Goal: Complete application form

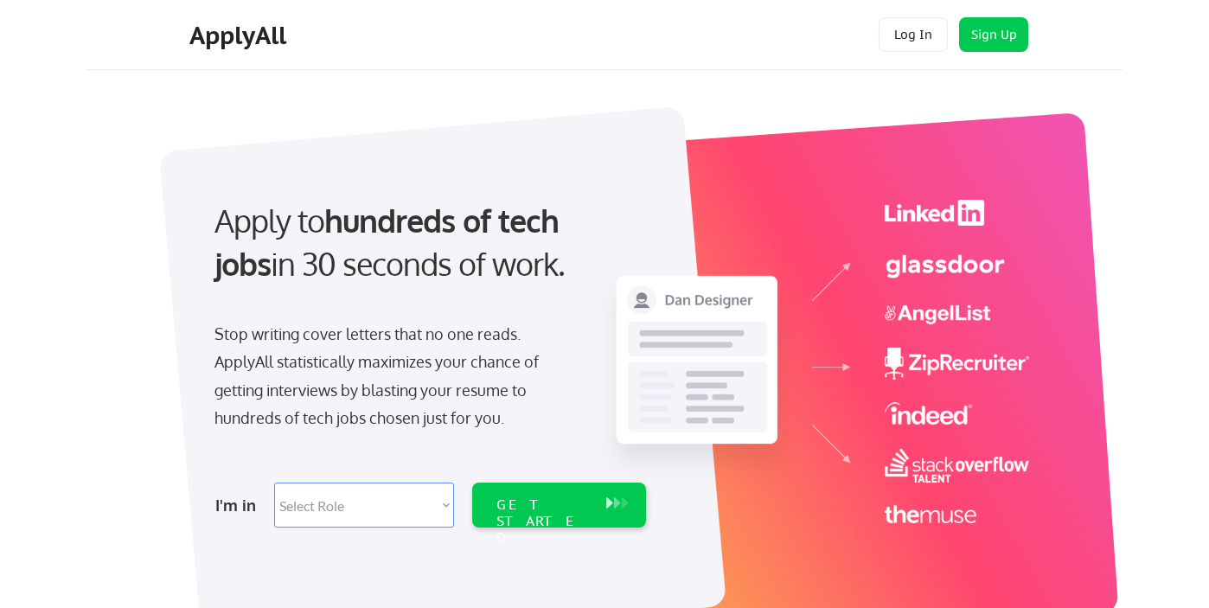
click at [355, 513] on select "Select Role Software Engineering Product Management Customer Success Sales UI/U…" at bounding box center [364, 505] width 180 height 45
select select ""marketing___comms""
click at [274, 483] on select "Select Role Software Engineering Product Management Customer Success Sales UI/U…" at bounding box center [364, 505] width 180 height 45
select select ""marketing___comms""
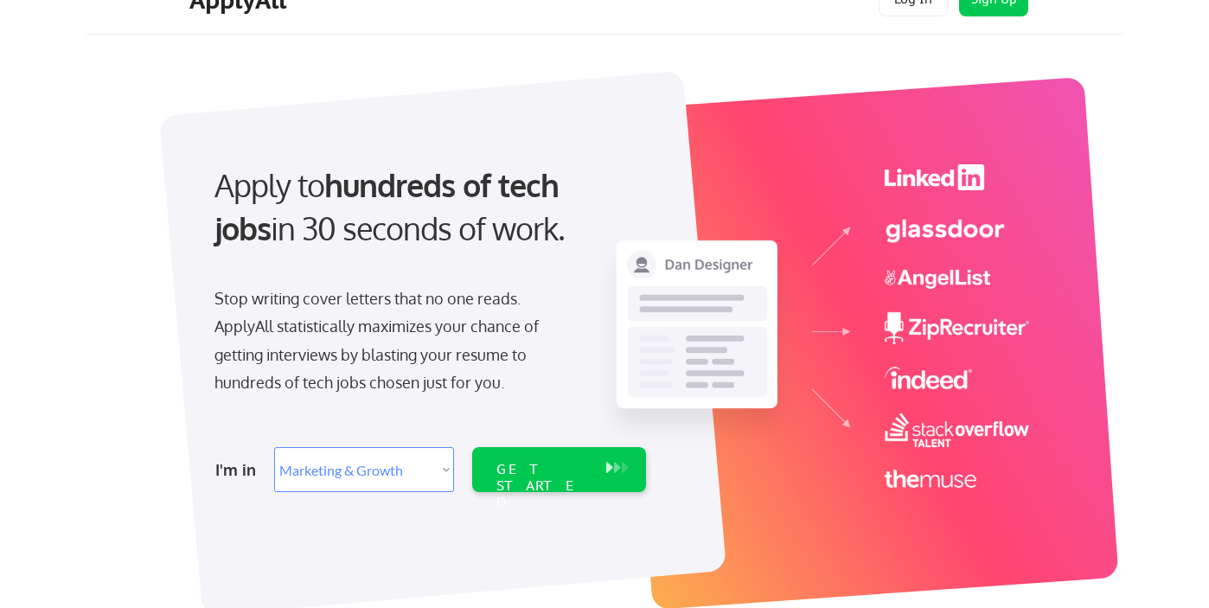
scroll to position [46, 0]
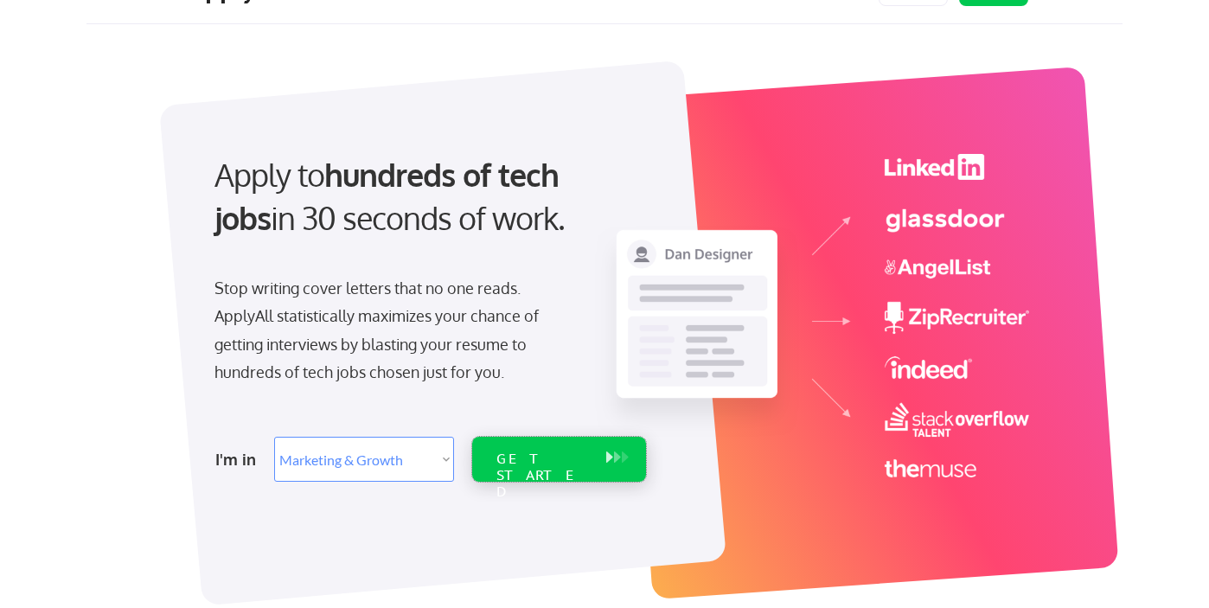
click at [551, 454] on div "GET STARTED" at bounding box center [543, 476] width 93 height 50
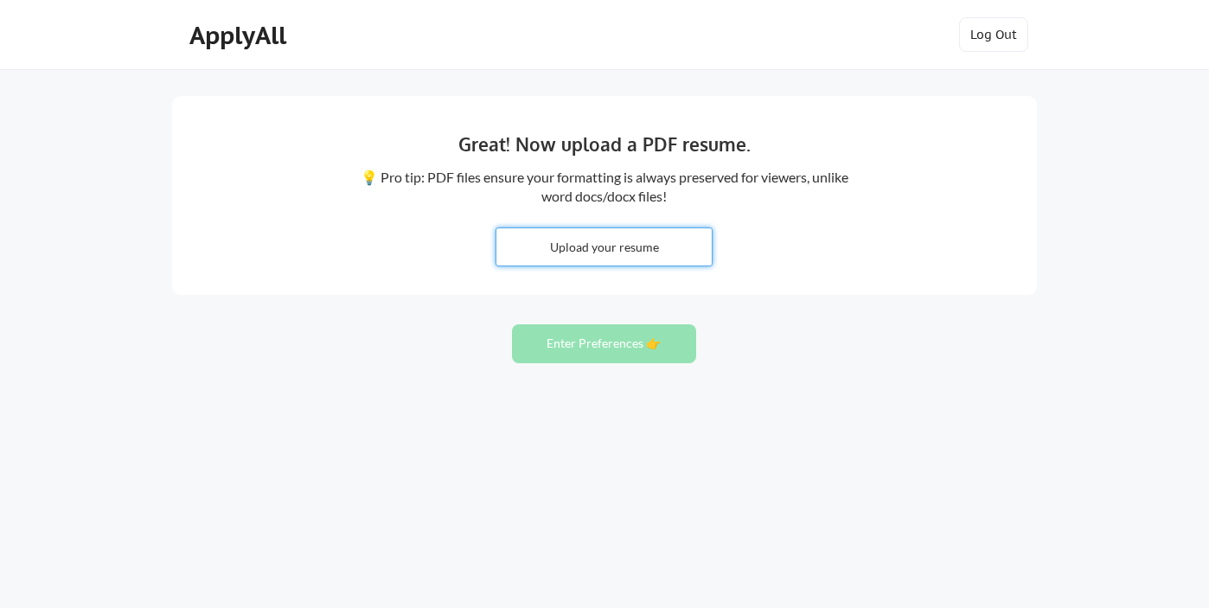
click at [615, 244] on input "file" at bounding box center [604, 246] width 215 height 37
type input "C:\fakepath\Z.Comstock_Resume [DATE].pdf"
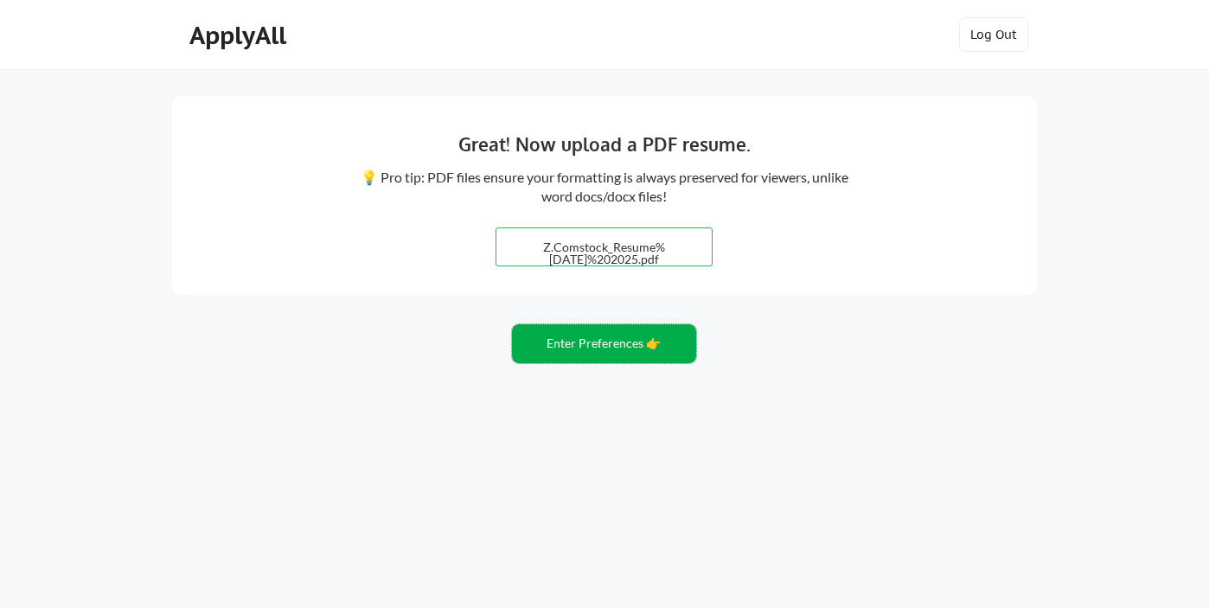
click at [636, 344] on button "Enter Preferences 👉" at bounding box center [604, 343] width 184 height 39
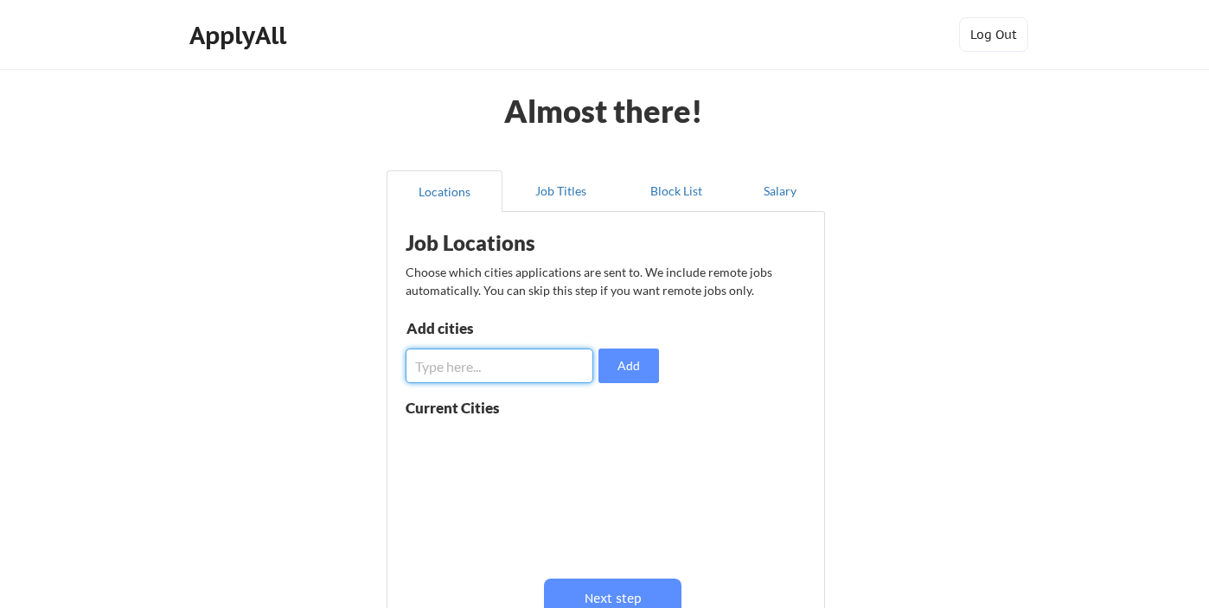
click at [564, 368] on input "input" at bounding box center [500, 366] width 188 height 35
type input "san francisco"
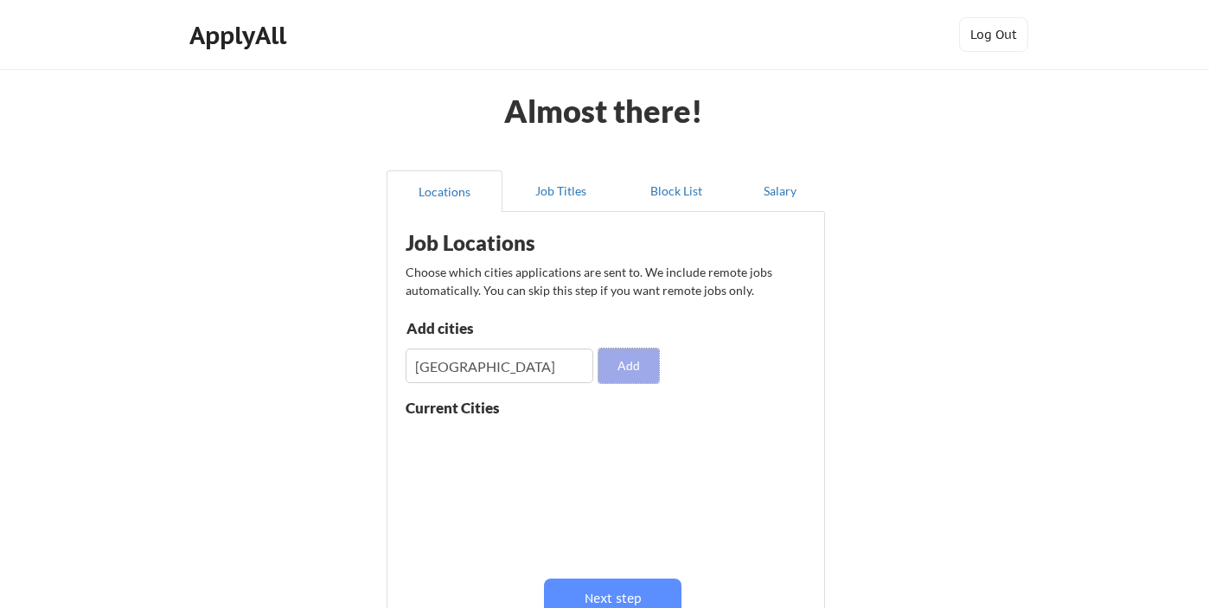
click at [635, 368] on button "Add" at bounding box center [629, 366] width 61 height 35
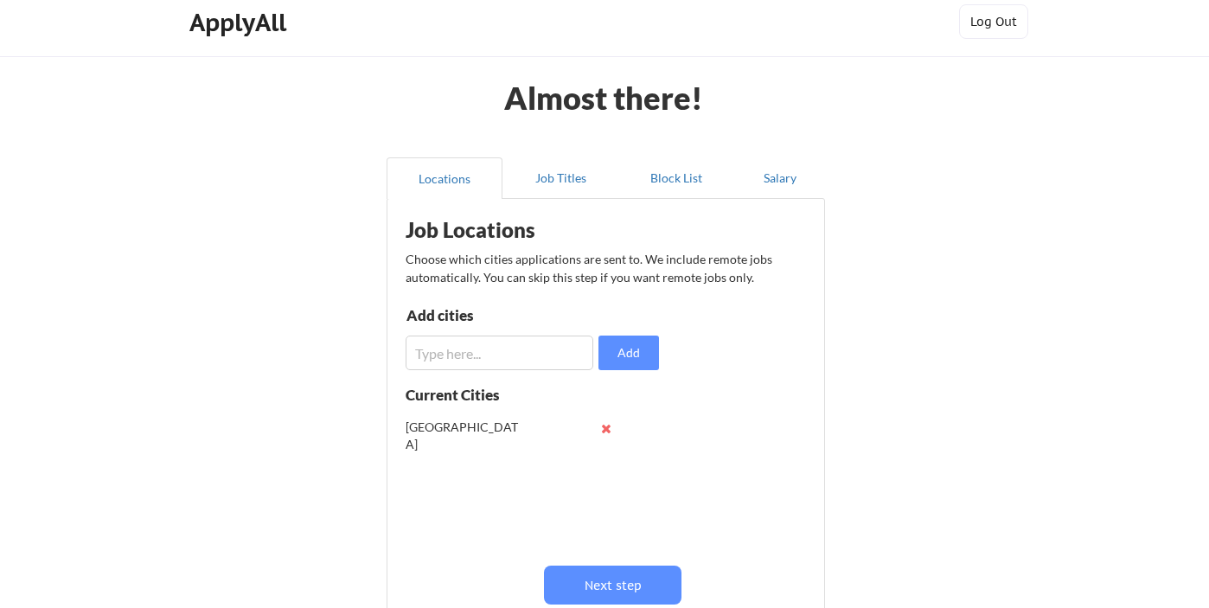
scroll to position [16, 0]
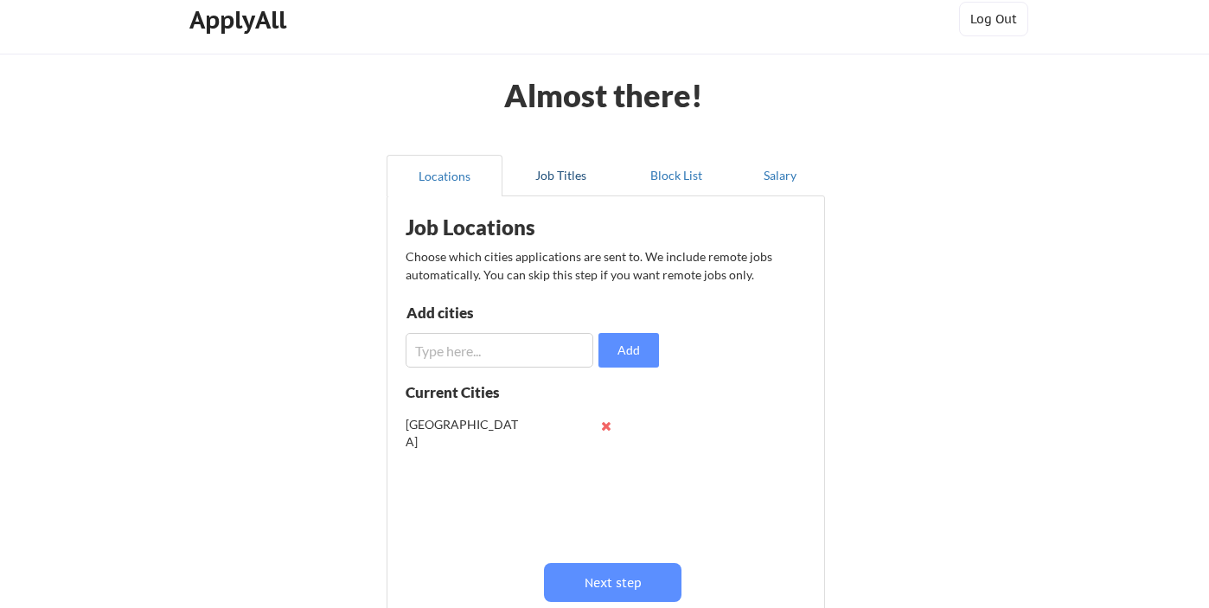
click at [565, 180] on button "Job Titles" at bounding box center [561, 176] width 116 height 42
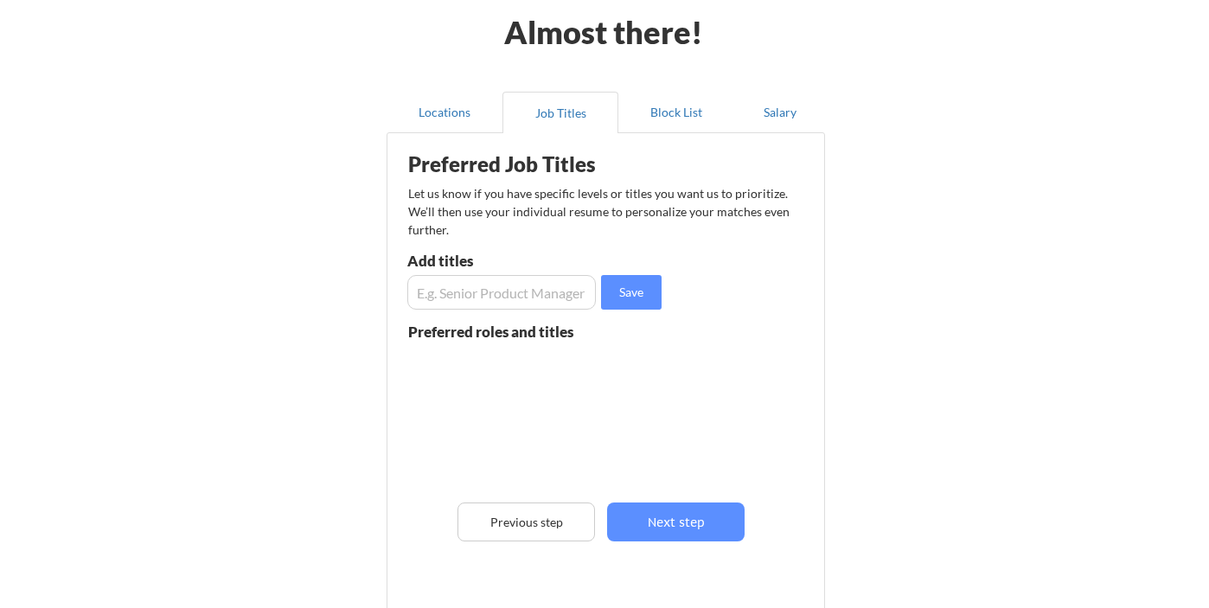
scroll to position [84, 0]
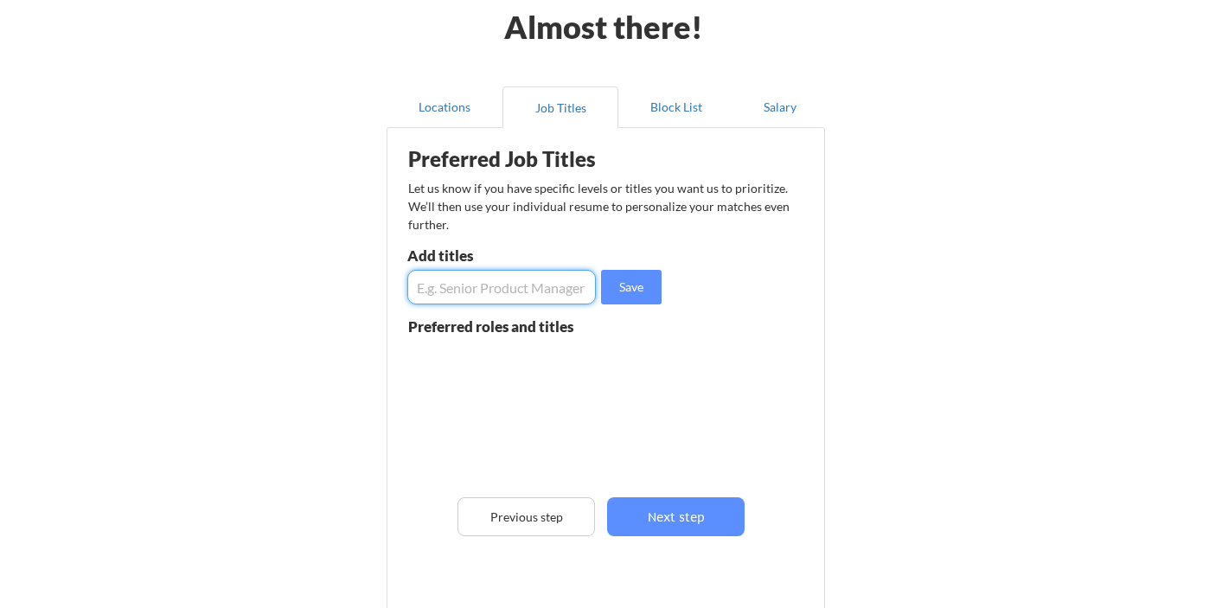
click at [465, 289] on input "input" at bounding box center [501, 287] width 189 height 35
type input "Senior Marketing Operations Manager"
click at [634, 285] on button "Save" at bounding box center [631, 287] width 61 height 35
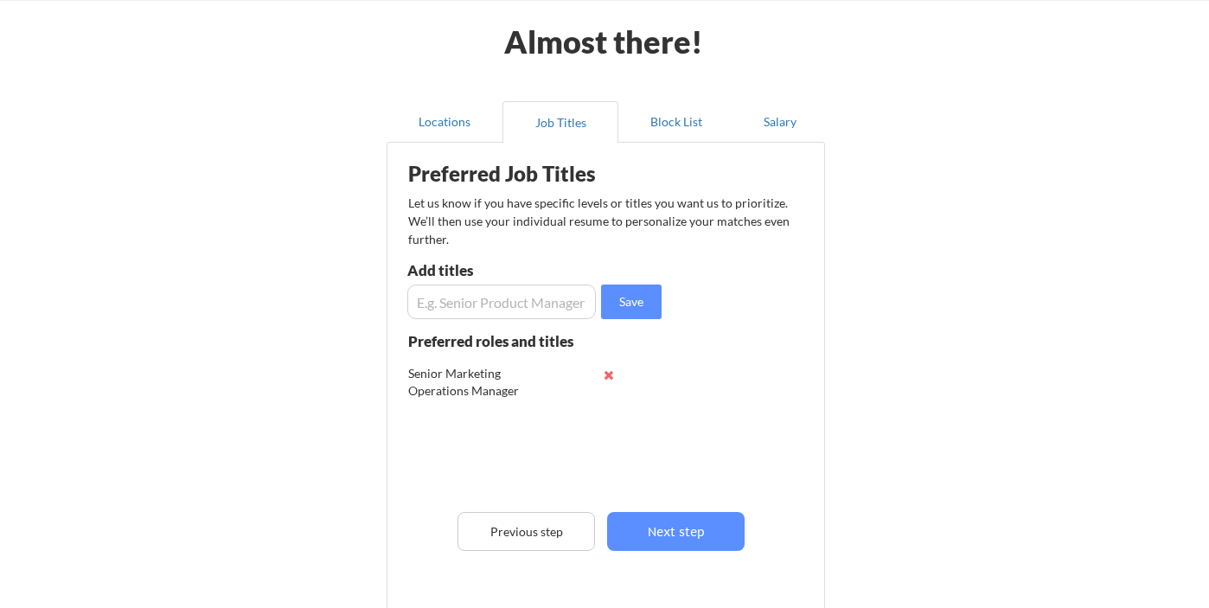
scroll to position [71, 0]
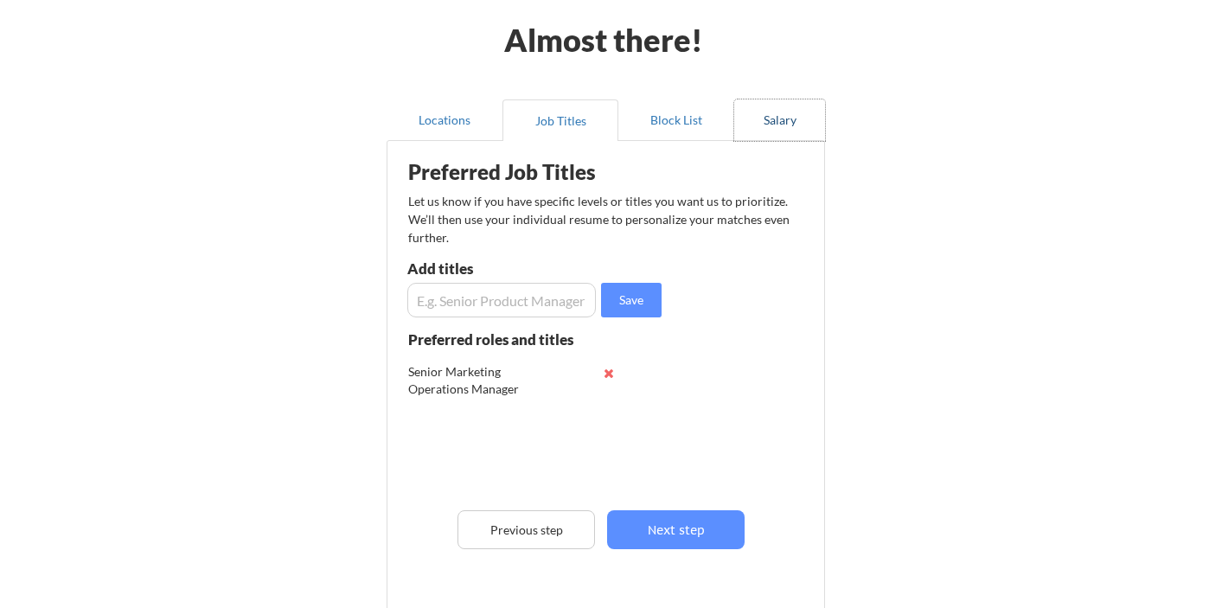
click at [777, 120] on button "Salary" at bounding box center [779, 120] width 91 height 42
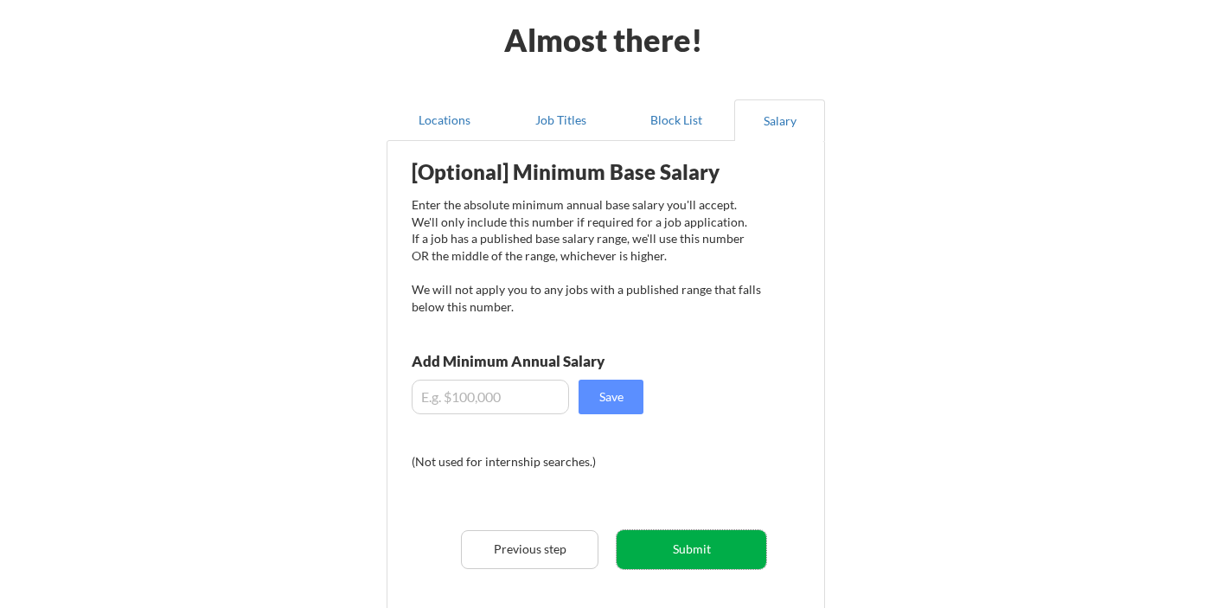
click at [707, 548] on button "Submit" at bounding box center [692, 549] width 150 height 39
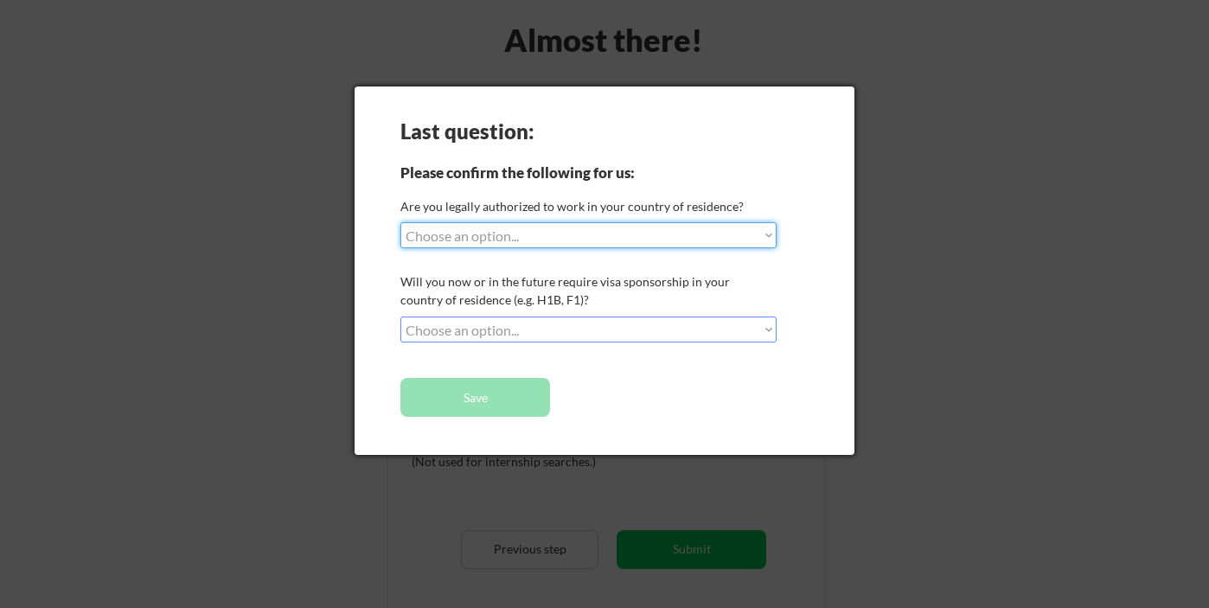
click at [604, 241] on select "Choose an option... Yes, I am a US Citizen Yes, I am a Canadian Citizen Yes, I …" at bounding box center [589, 235] width 376 height 26
select select ""yes__i_am_a_us_citizen""
click at [401, 222] on select "Choose an option... Yes, I am a US Citizen Yes, I am a Canadian Citizen Yes, I …" at bounding box center [589, 235] width 376 height 26
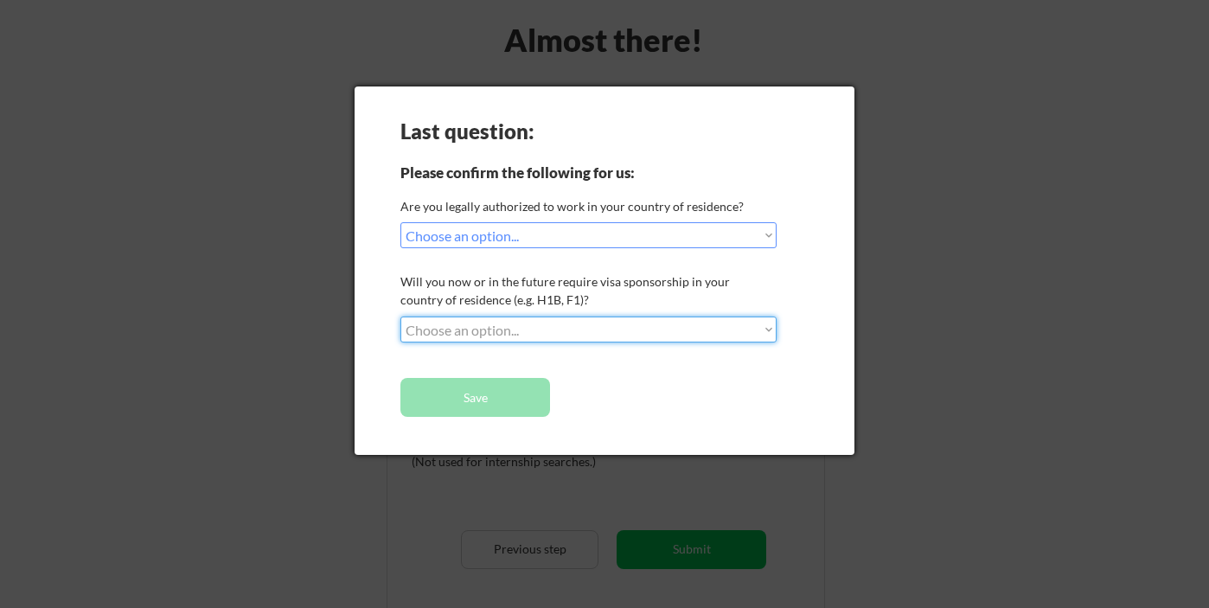
click at [474, 330] on select "Choose an option... No, I will not need sponsorship Yes, I will need sponsorship" at bounding box center [589, 330] width 376 height 26
select select ""no__i_will_not_need_sponsorship""
click at [401, 317] on select "Choose an option... No, I will not need sponsorship Yes, I will need sponsorship" at bounding box center [589, 330] width 376 height 26
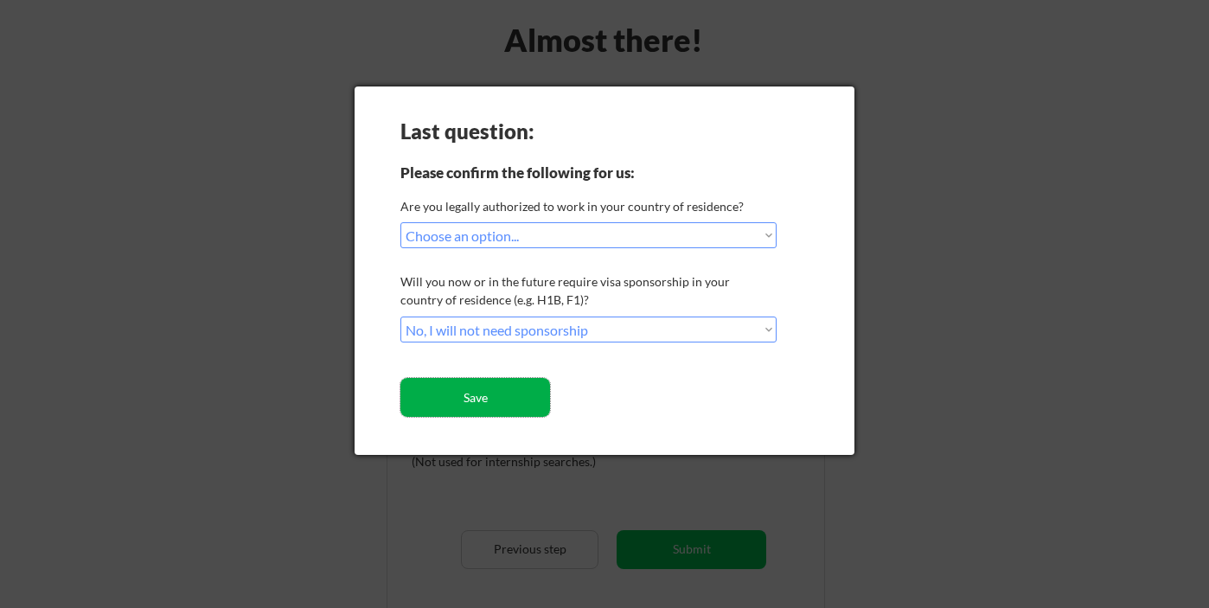
click at [482, 393] on button "Save" at bounding box center [476, 397] width 150 height 39
